Goal: Transaction & Acquisition: Purchase product/service

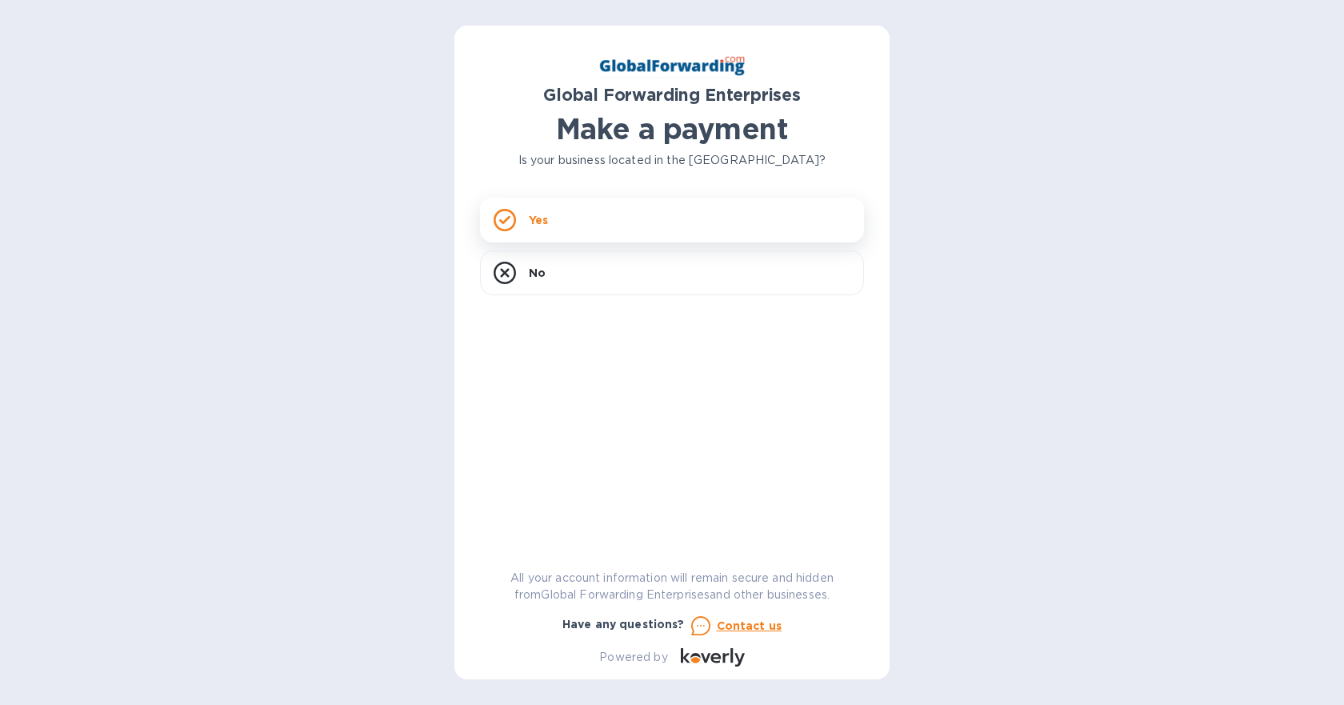
click at [643, 239] on div "Yes" at bounding box center [672, 220] width 384 height 45
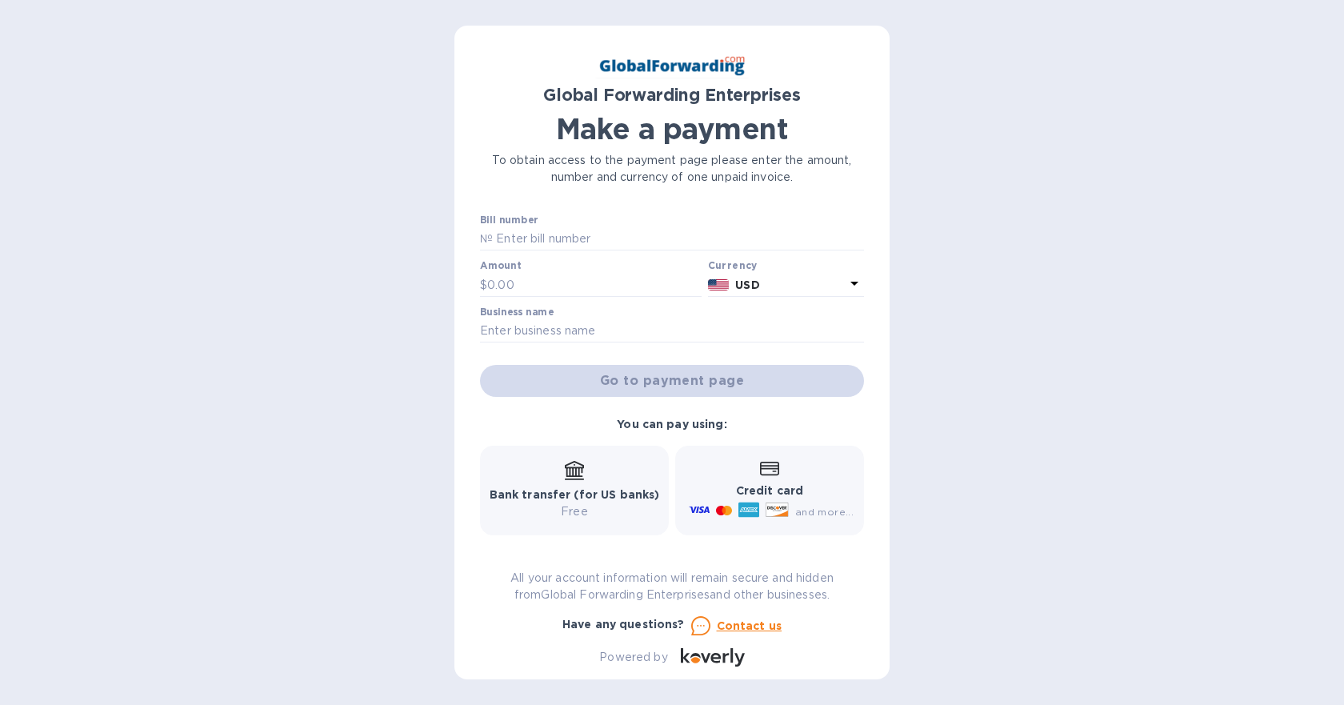
click at [836, 513] on span "and more..." at bounding box center [824, 512] width 58 height 12
click at [792, 478] on div "Credit card and more..." at bounding box center [770, 491] width 168 height 62
click at [538, 240] on input "text" at bounding box center [678, 239] width 371 height 24
type input "79674342"
click at [545, 299] on div at bounding box center [591, 298] width 222 height 3
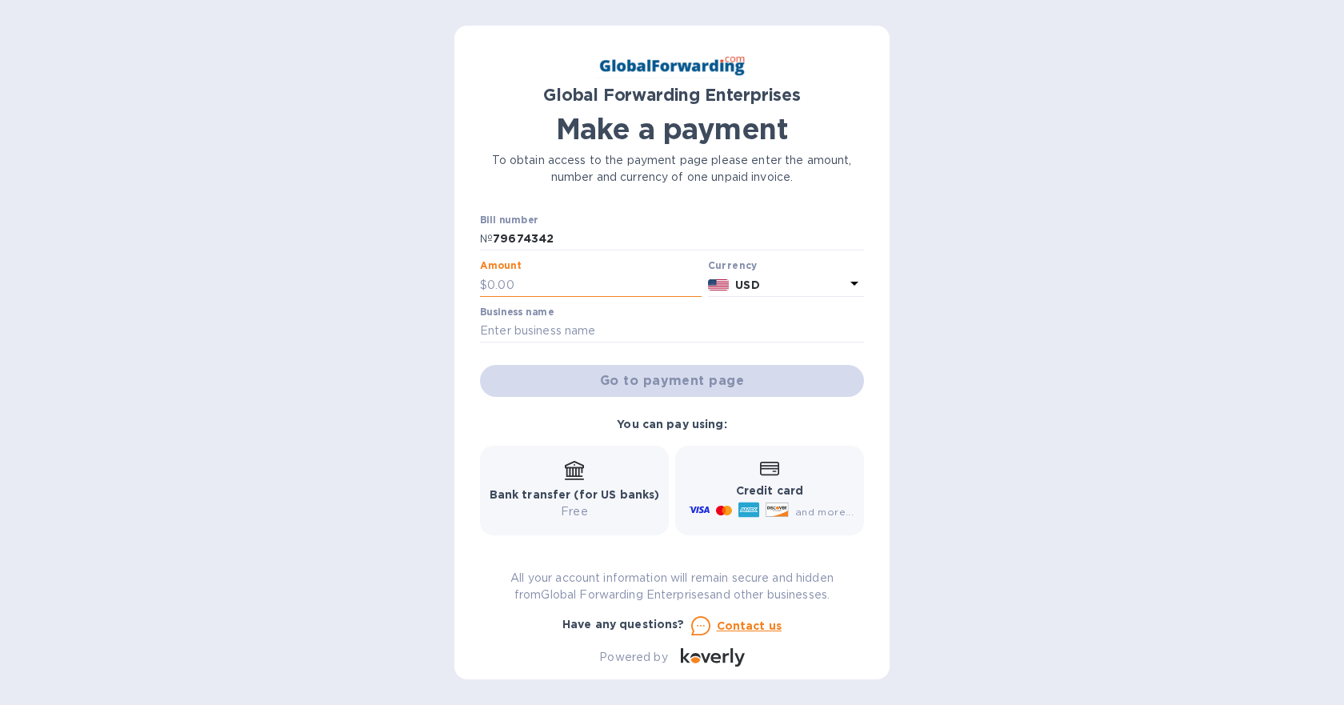
click at [546, 287] on input "text" at bounding box center [594, 285] width 214 height 24
type input "195.48"
click at [538, 327] on input "text" at bounding box center [672, 331] width 384 height 24
type input "AEL AMERICAS INC"
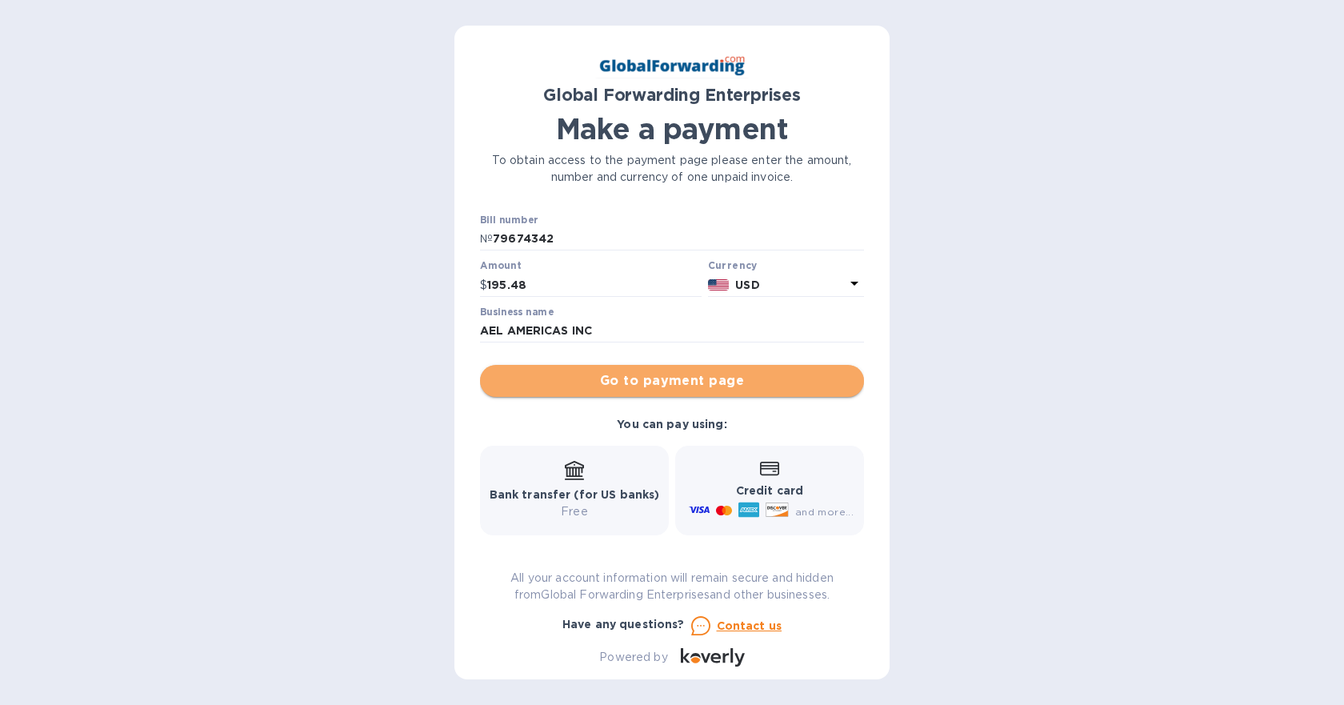
click at [680, 388] on span "Go to payment page" at bounding box center [672, 380] width 358 height 19
